Goal: Navigation & Orientation: Understand site structure

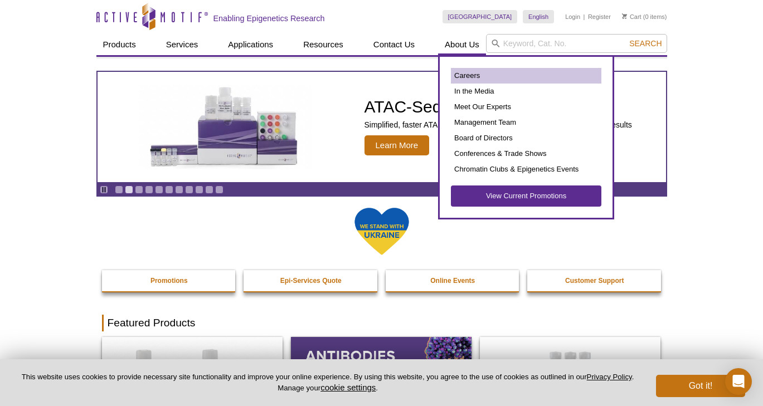
click at [469, 76] on link "Careers" at bounding box center [526, 76] width 150 height 16
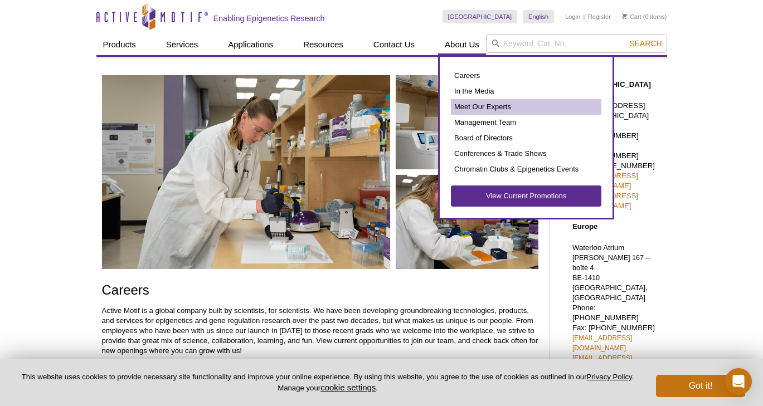
click at [469, 108] on link "Meet Our Experts" at bounding box center [526, 107] width 150 height 16
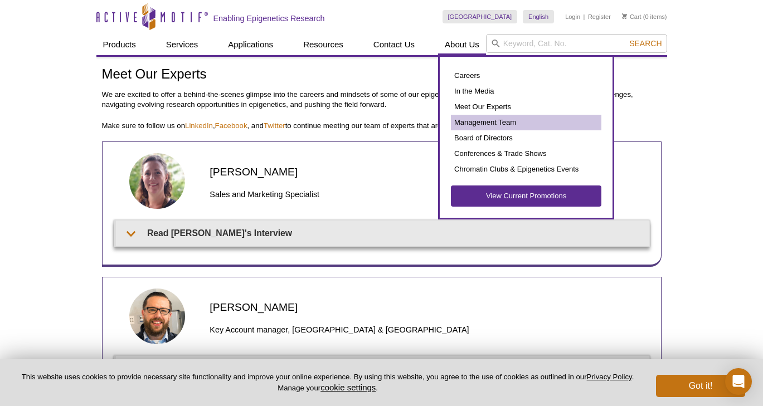
click at [475, 125] on link "Management Team" at bounding box center [526, 123] width 150 height 16
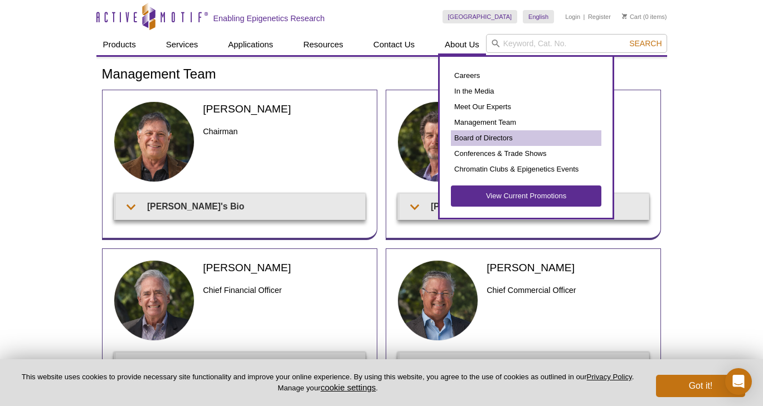
click at [466, 139] on link "Board of Directors" at bounding box center [526, 138] width 150 height 16
